Goal: Task Accomplishment & Management: Complete application form

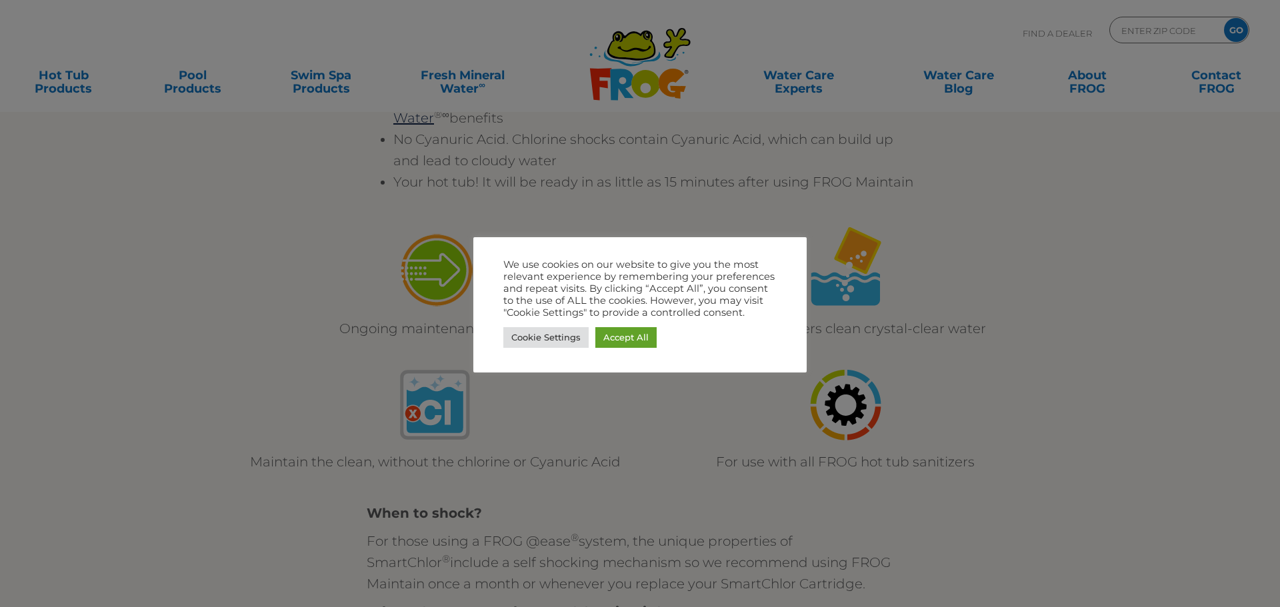
click at [278, 265] on div at bounding box center [640, 303] width 1280 height 607
click at [646, 337] on link "Accept All" at bounding box center [625, 337] width 61 height 21
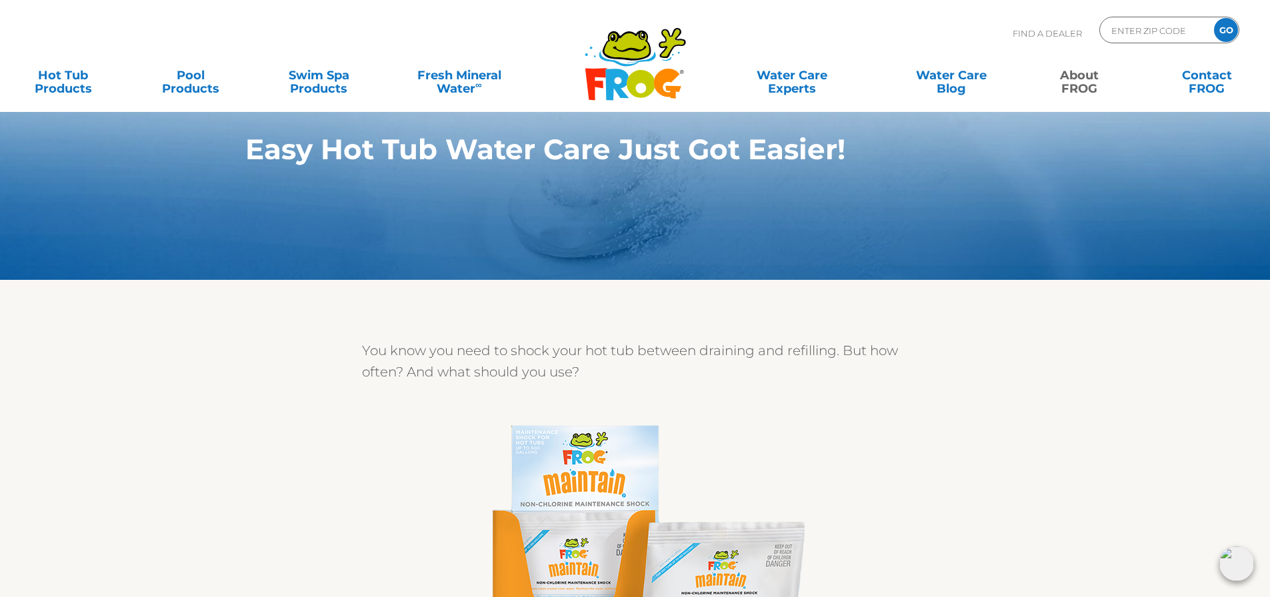
click at [1074, 80] on link "About FROG" at bounding box center [1078, 75] width 99 height 27
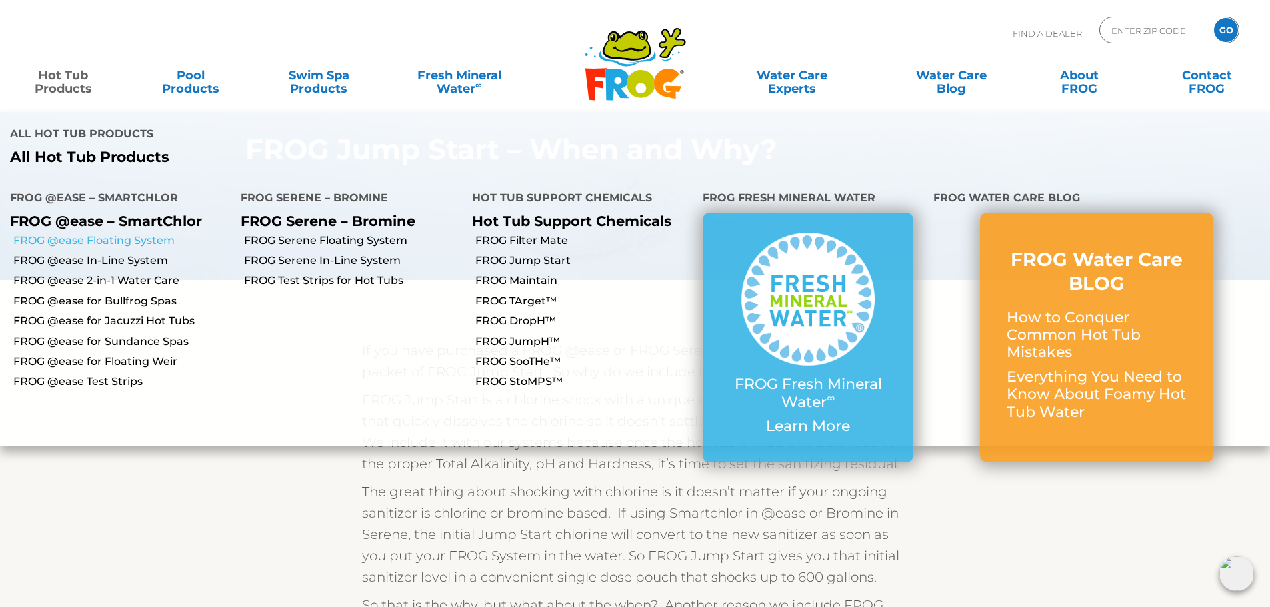
click at [109, 233] on link "FROG @ease Floating System" at bounding box center [121, 240] width 217 height 15
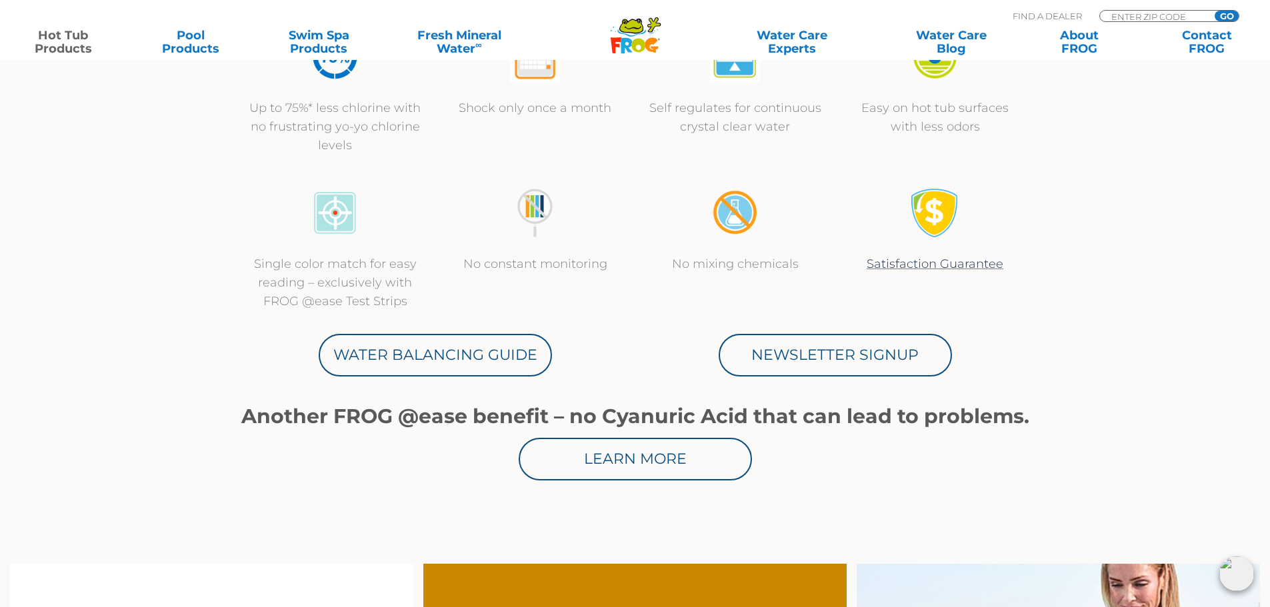
scroll to position [600, 0]
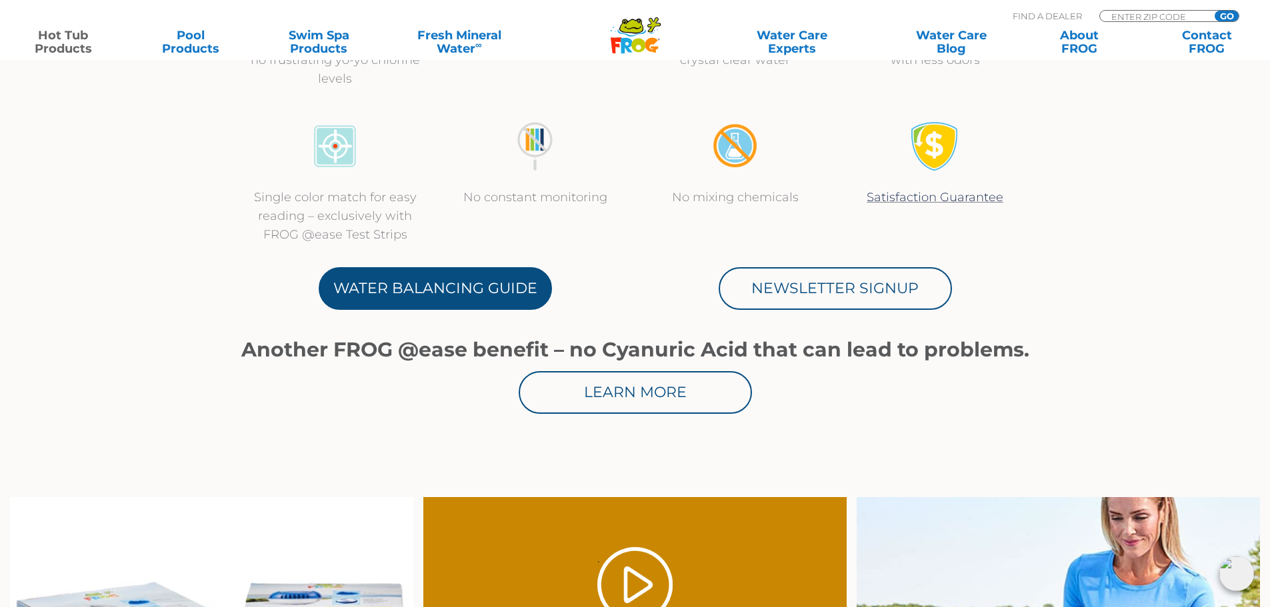
click at [402, 288] on link "Water Balancing Guide" at bounding box center [435, 288] width 233 height 43
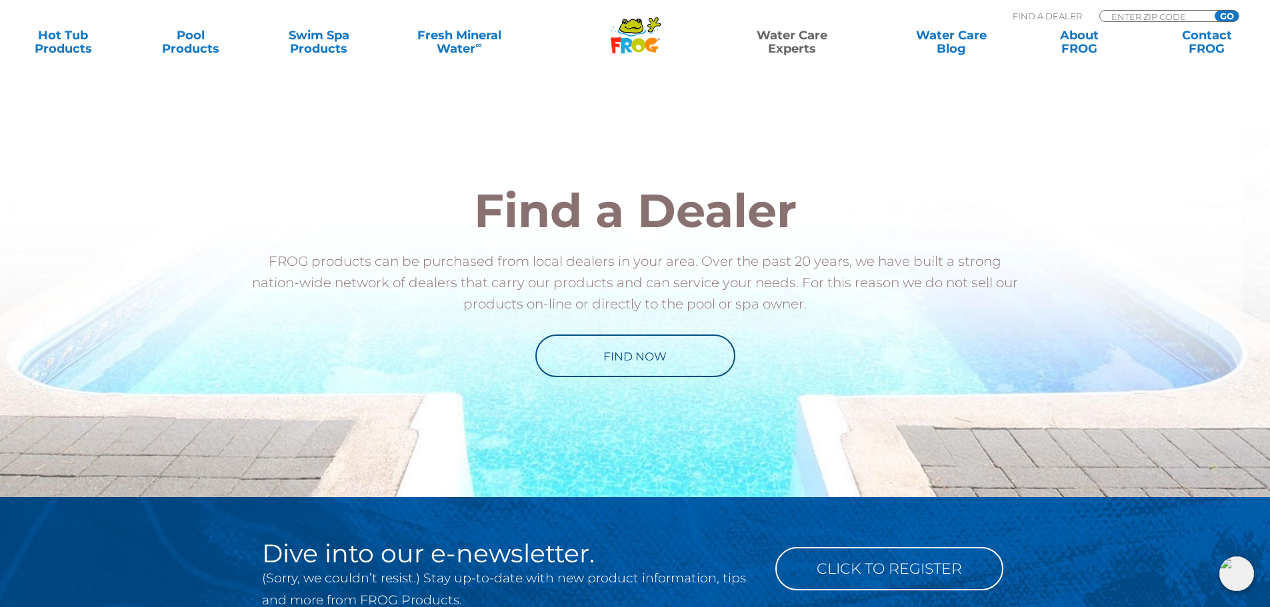
scroll to position [1466, 0]
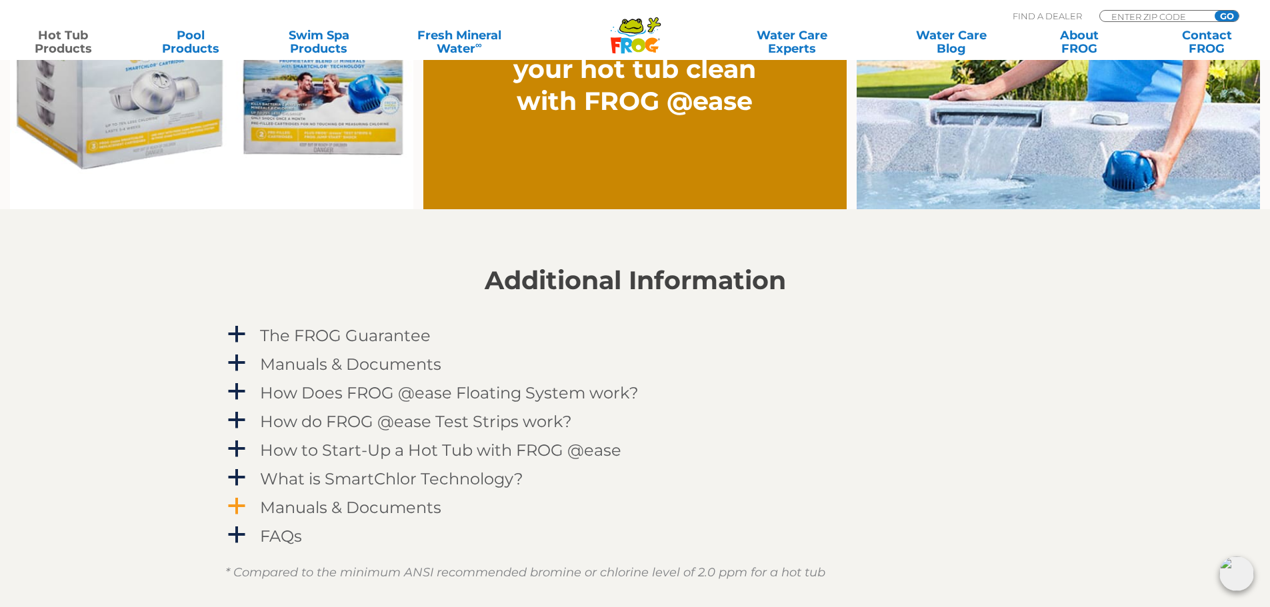
scroll to position [1133, 0]
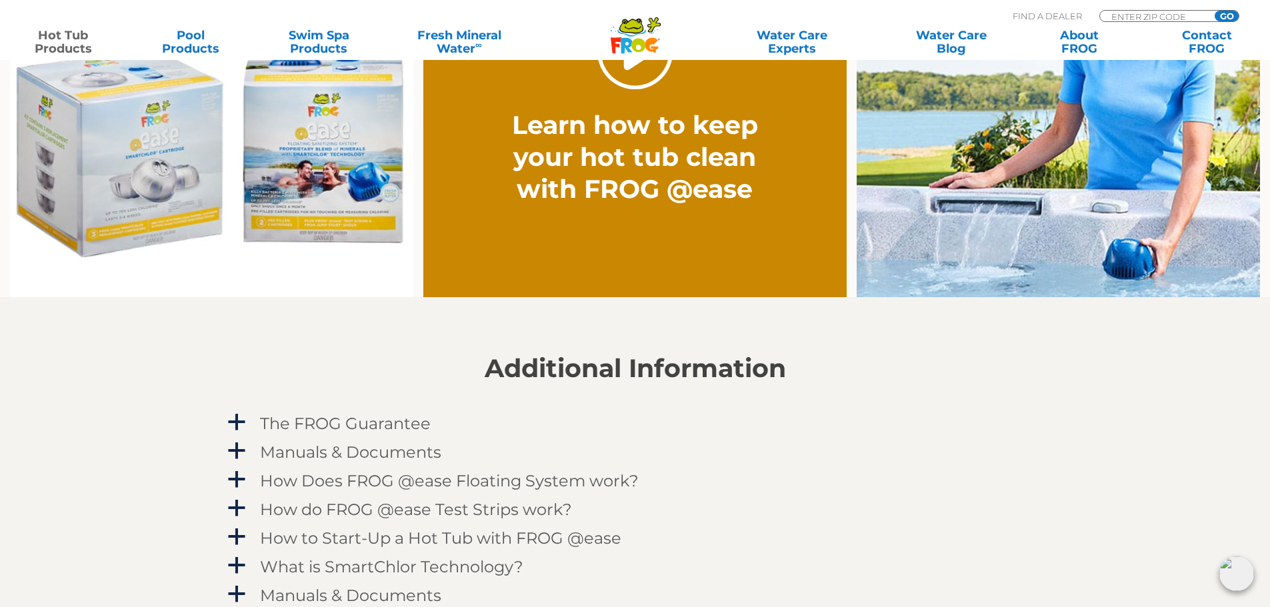
click at [635, 69] on link "." at bounding box center [634, 51] width 75 height 75
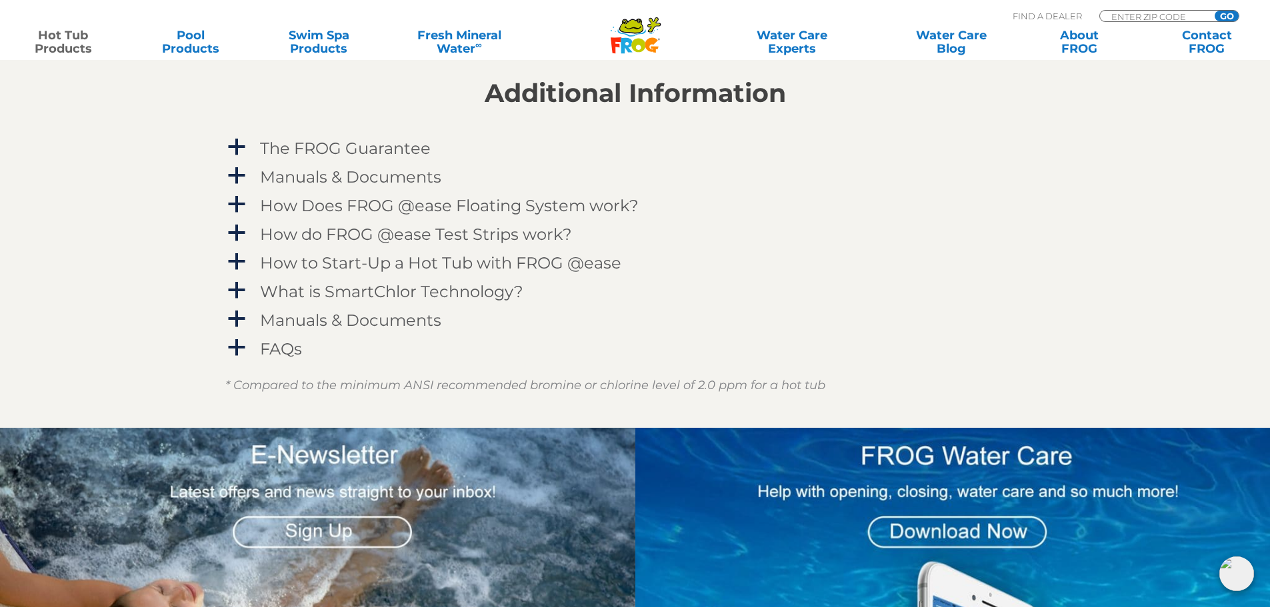
scroll to position [1466, 0]
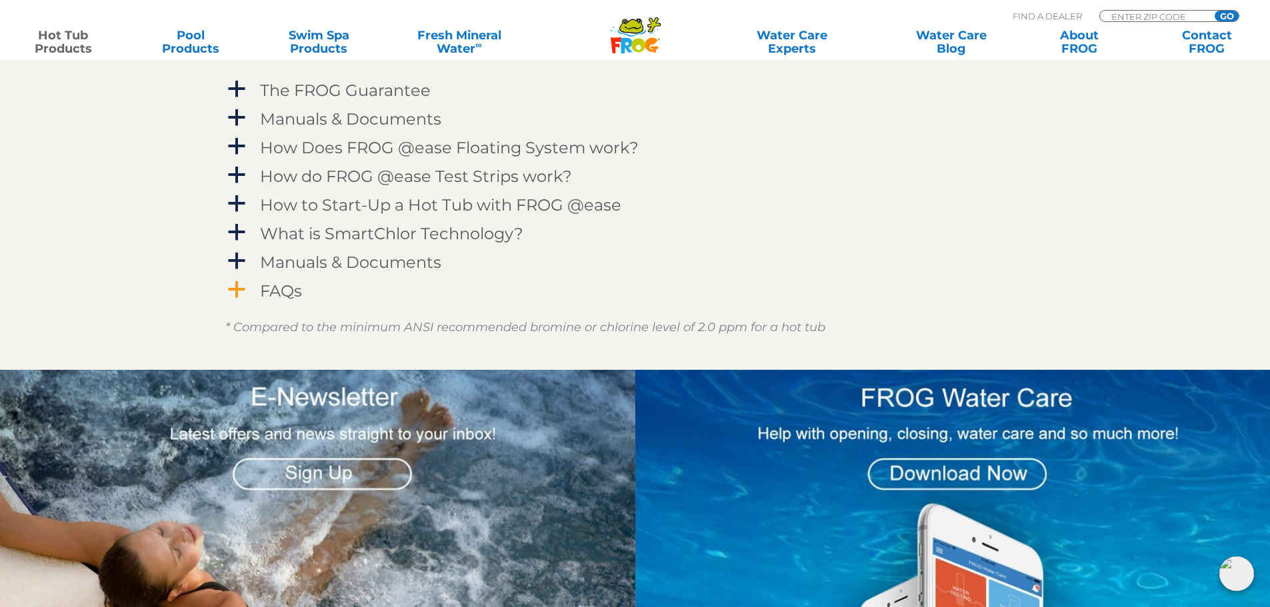
click at [282, 292] on h4 "FAQs" at bounding box center [281, 291] width 42 height 18
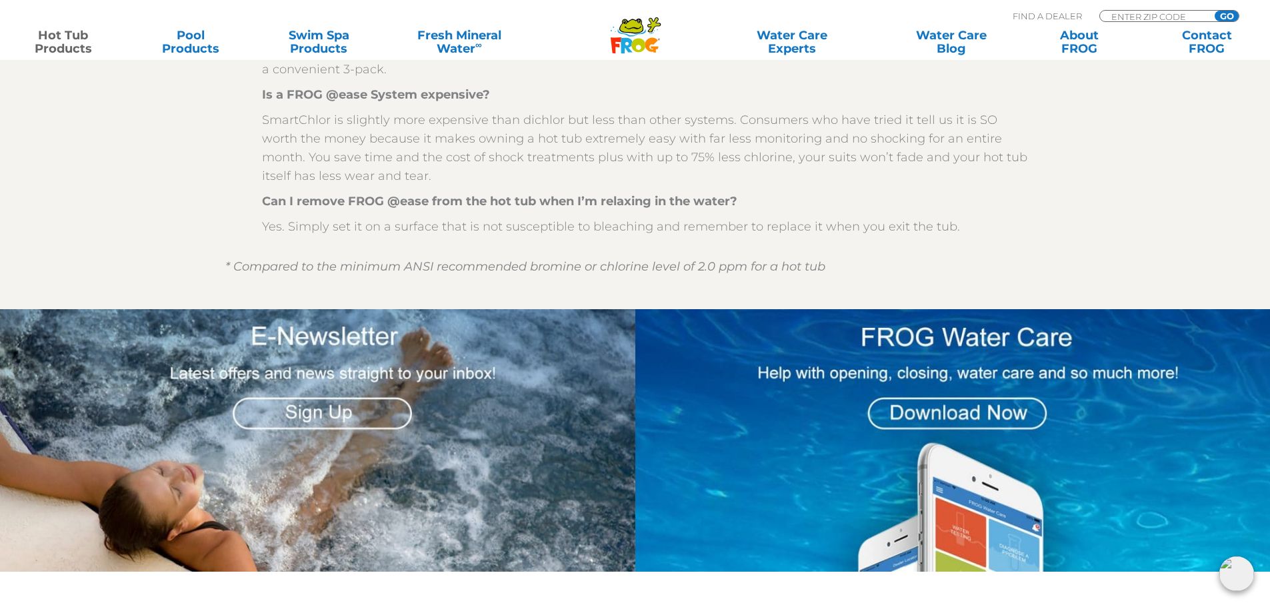
scroll to position [2133, 0]
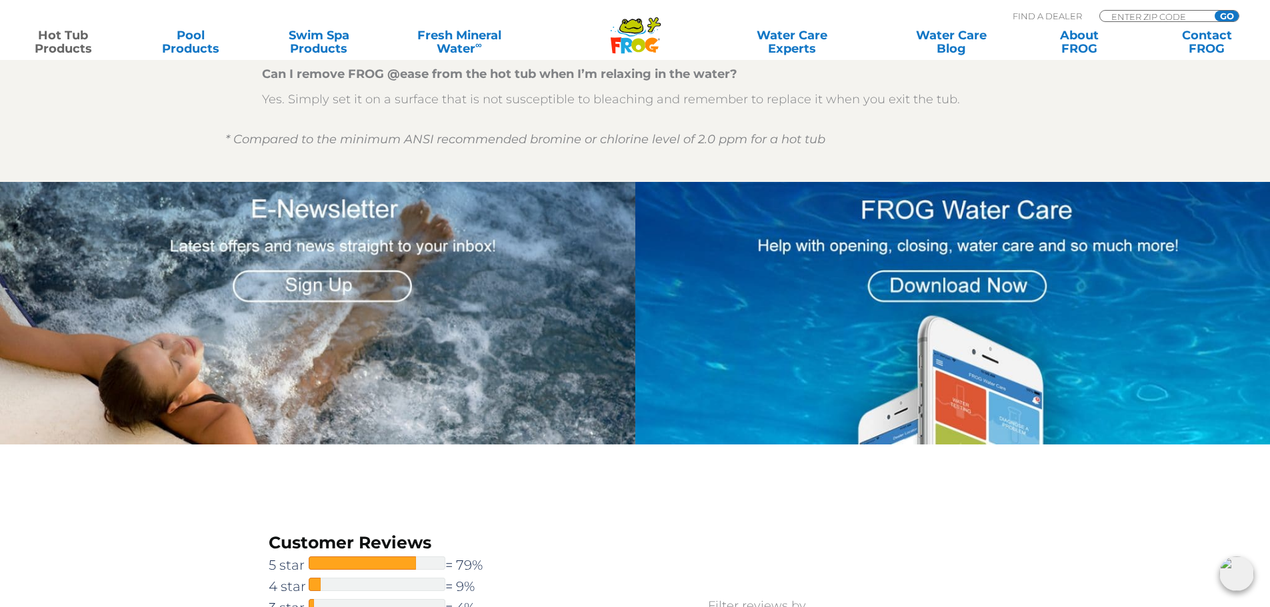
click at [311, 279] on img at bounding box center [317, 313] width 635 height 263
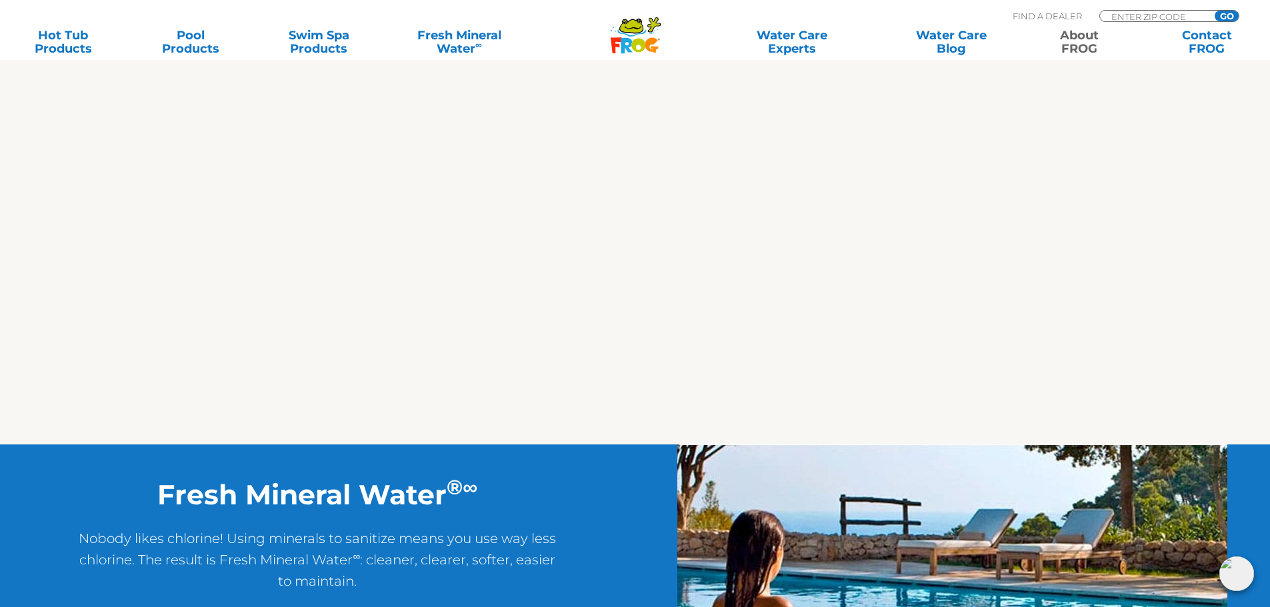
scroll to position [1466, 0]
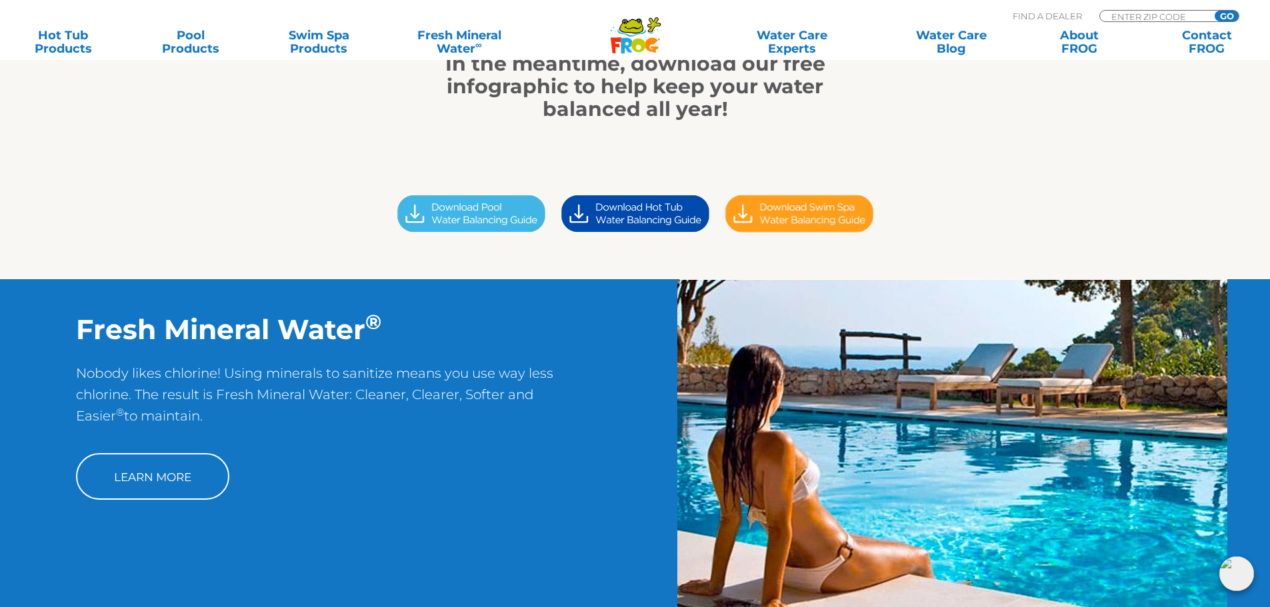
scroll to position [333, 0]
click at [630, 215] on img at bounding box center [635, 214] width 164 height 46
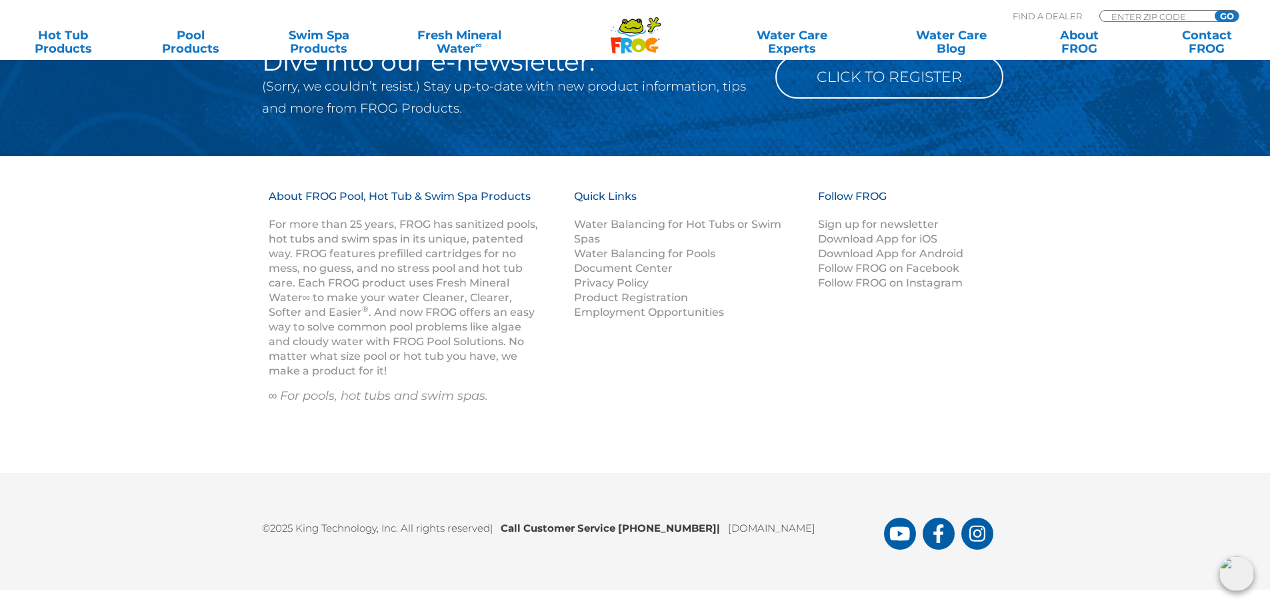
scroll to position [1432, 0]
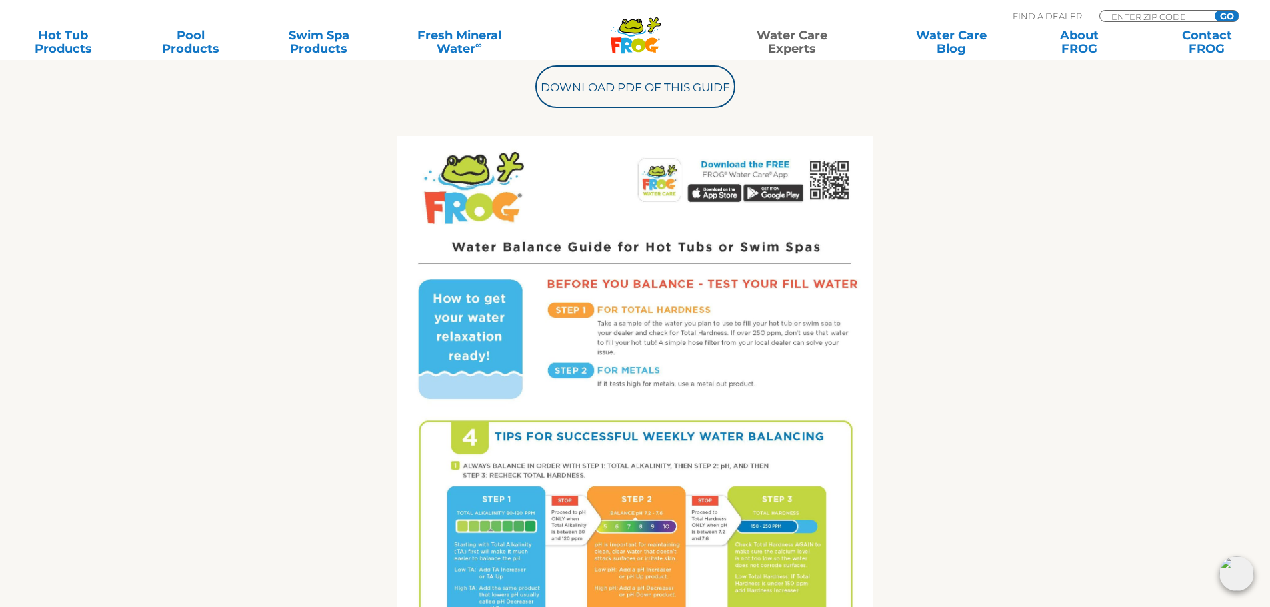
scroll to position [600, 0]
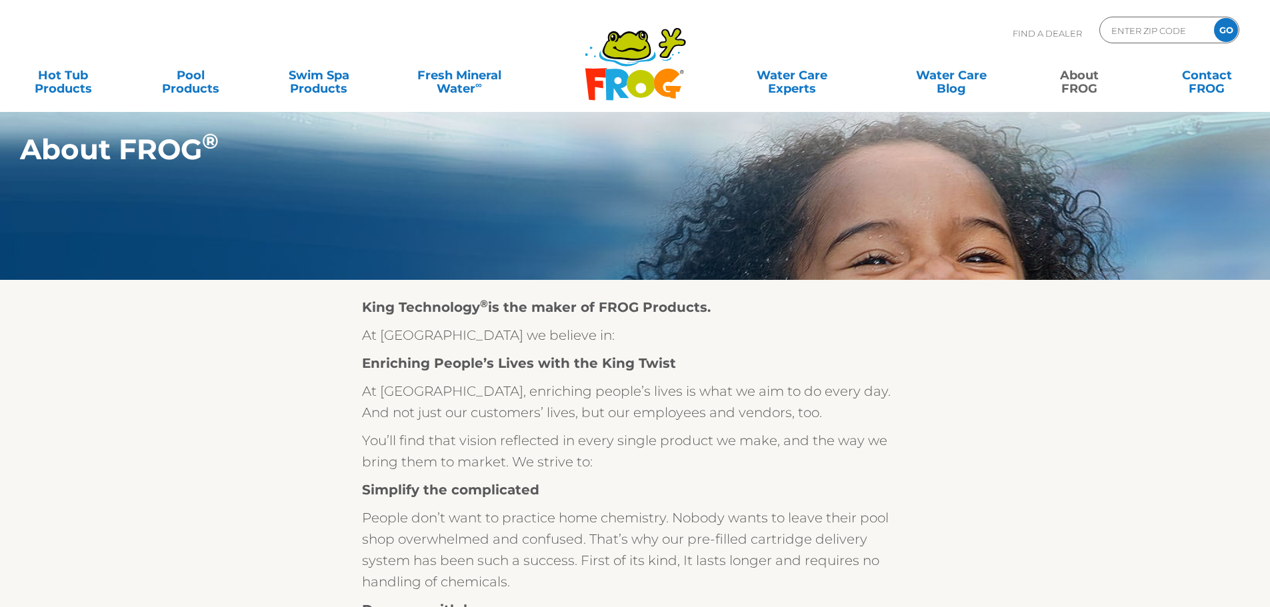
click at [1080, 83] on link "About FROG" at bounding box center [1078, 75] width 99 height 27
click at [1088, 85] on link "About FROG" at bounding box center [1078, 75] width 99 height 27
click at [1089, 71] on link "About FROG" at bounding box center [1078, 75] width 99 height 27
click at [1089, 76] on link "About FROG" at bounding box center [1078, 75] width 99 height 27
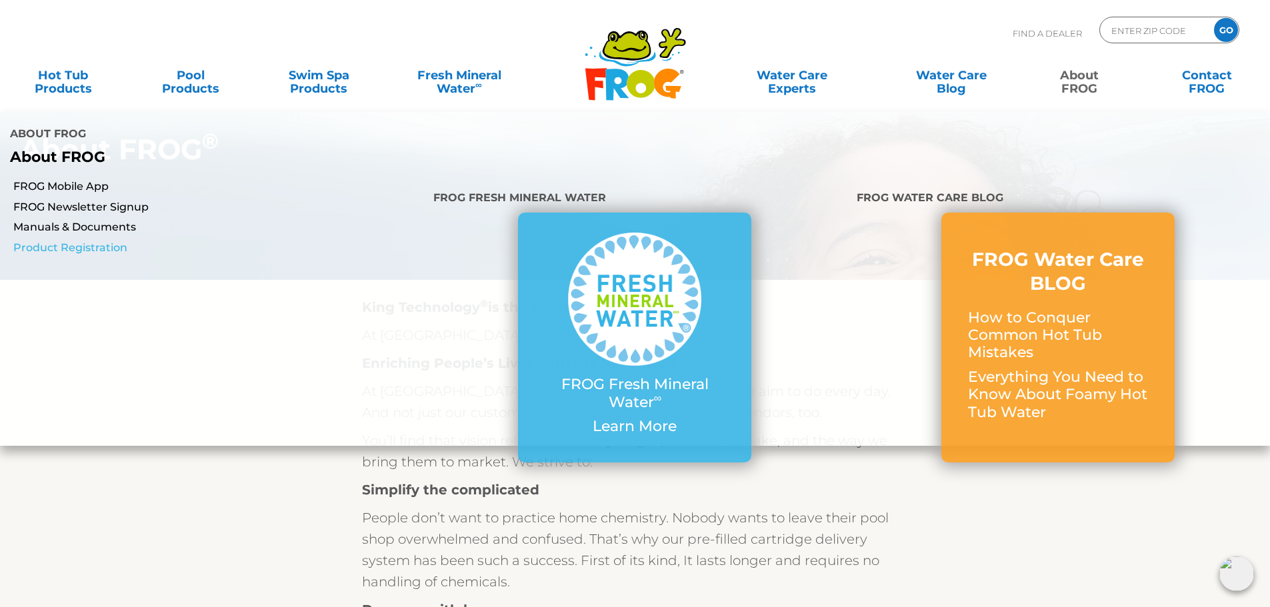
click at [92, 241] on link "Product Registration" at bounding box center [218, 248] width 410 height 15
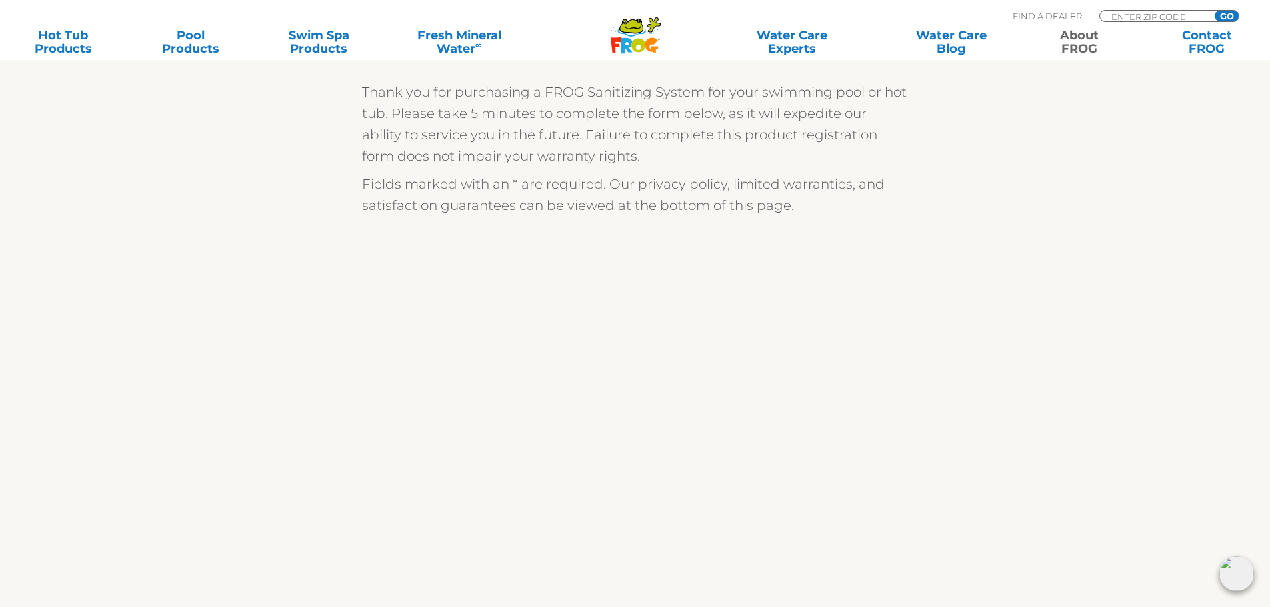
scroll to position [333, 0]
